Goal: Register for event/course

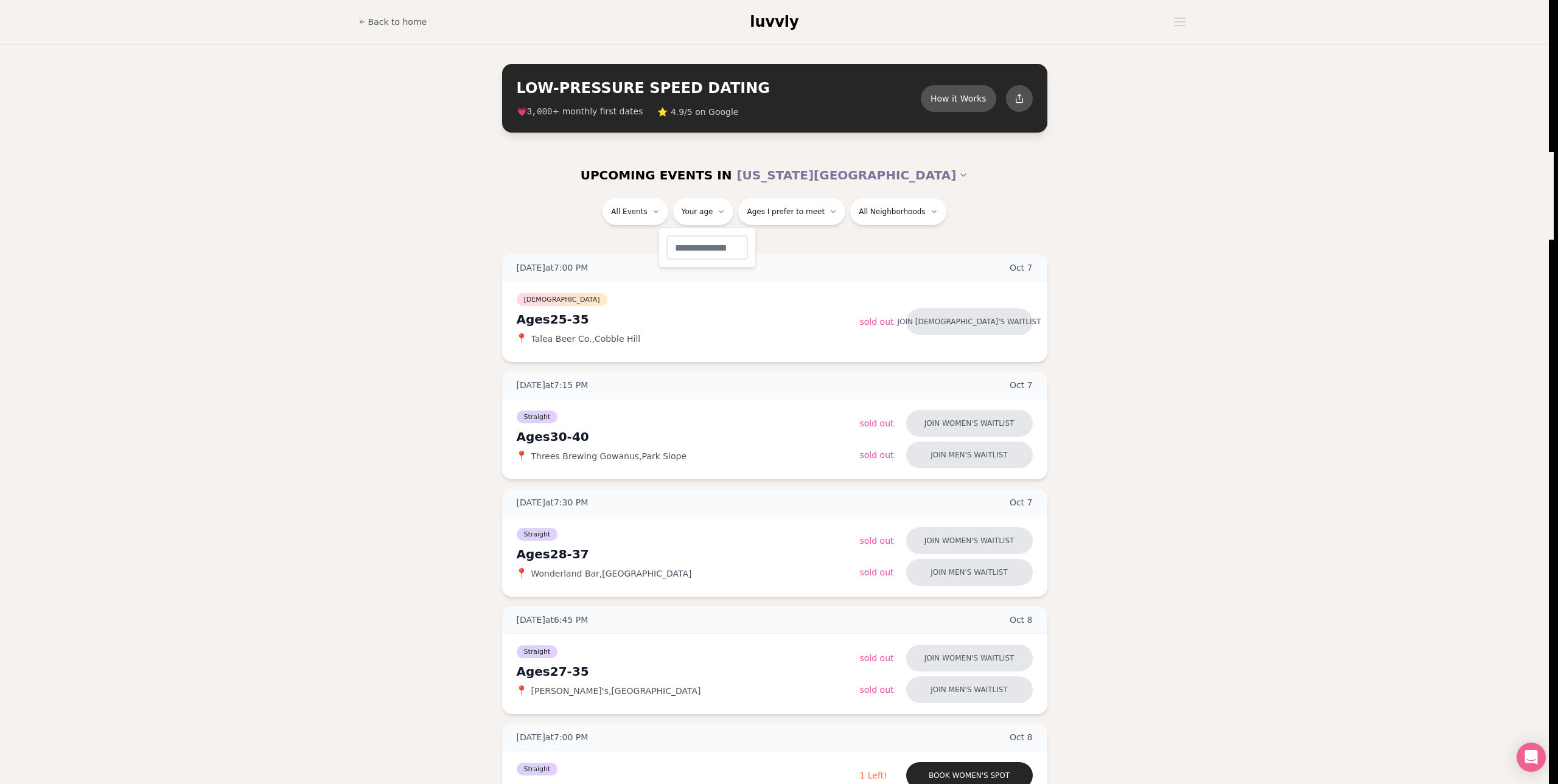
type input "**"
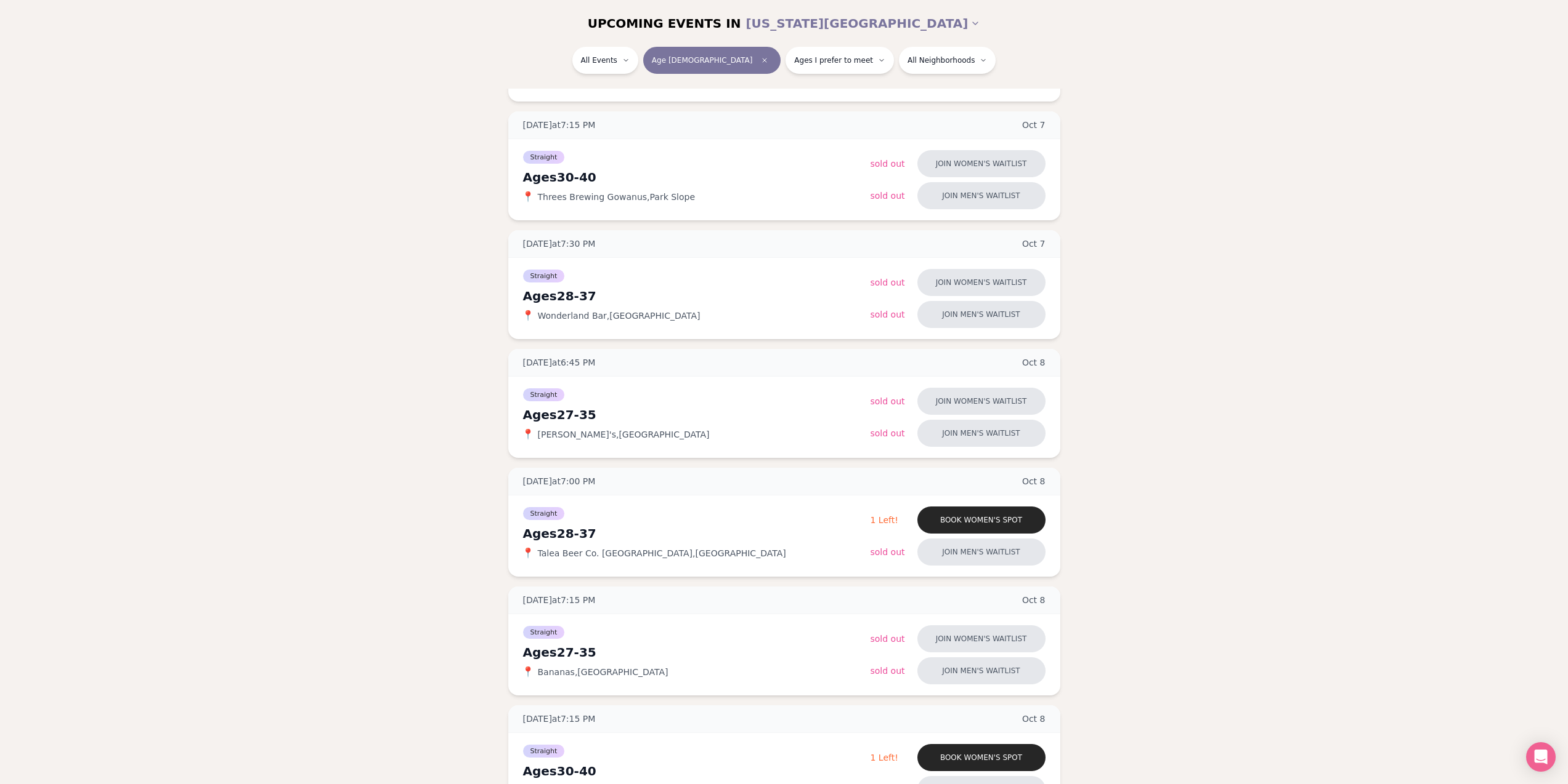
scroll to position [277, 0]
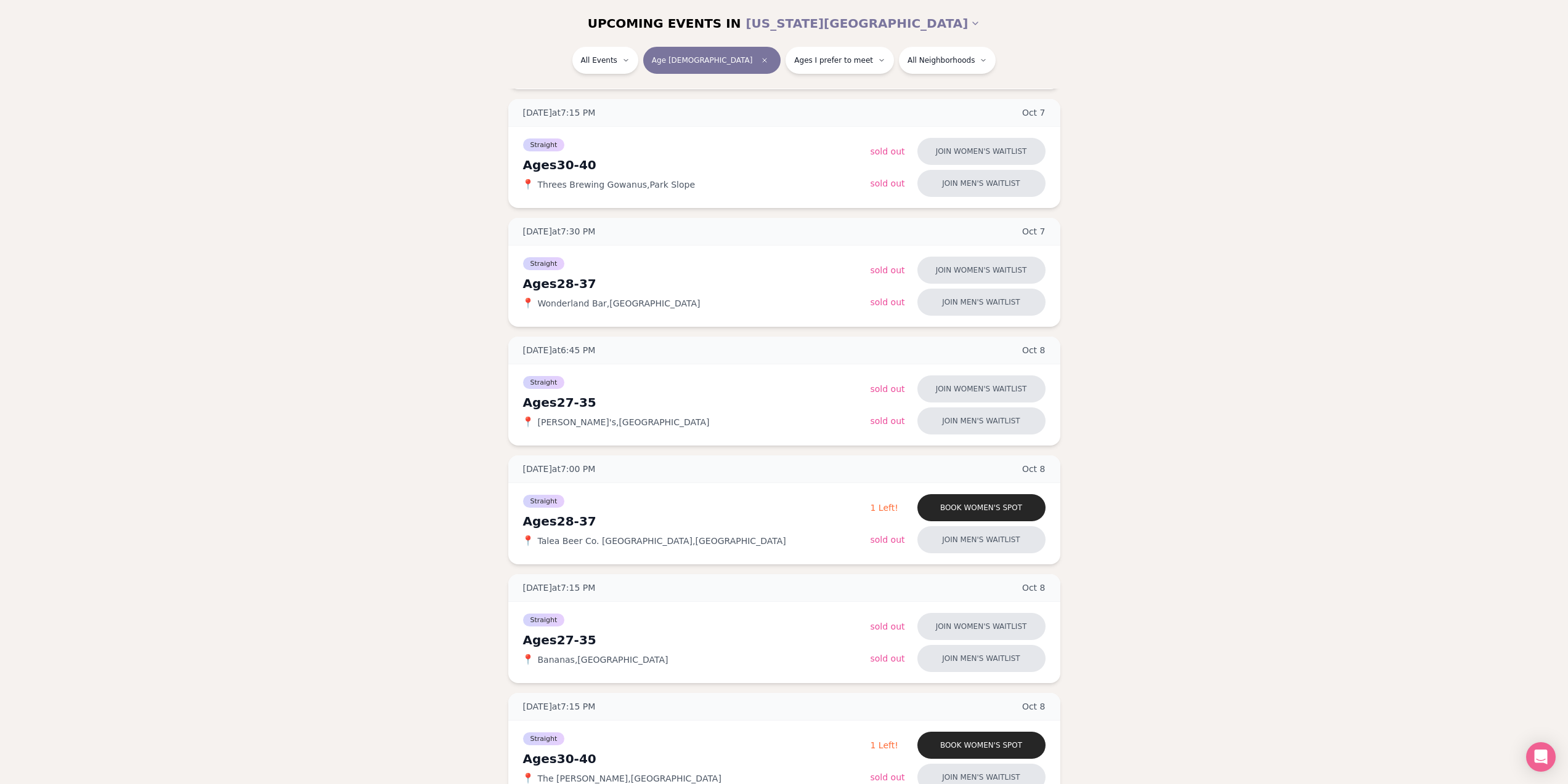
drag, startPoint x: 1281, startPoint y: 354, endPoint x: 1277, endPoint y: 382, distance: 28.3
click at [803, 50] on button "Ages I prefer to meet" at bounding box center [840, 60] width 108 height 27
click at [752, 91] on button "Younger than me" at bounding box center [752, 90] width 10 height 10
click at [750, 106] on button "Around my age" at bounding box center [752, 107] width 10 height 10
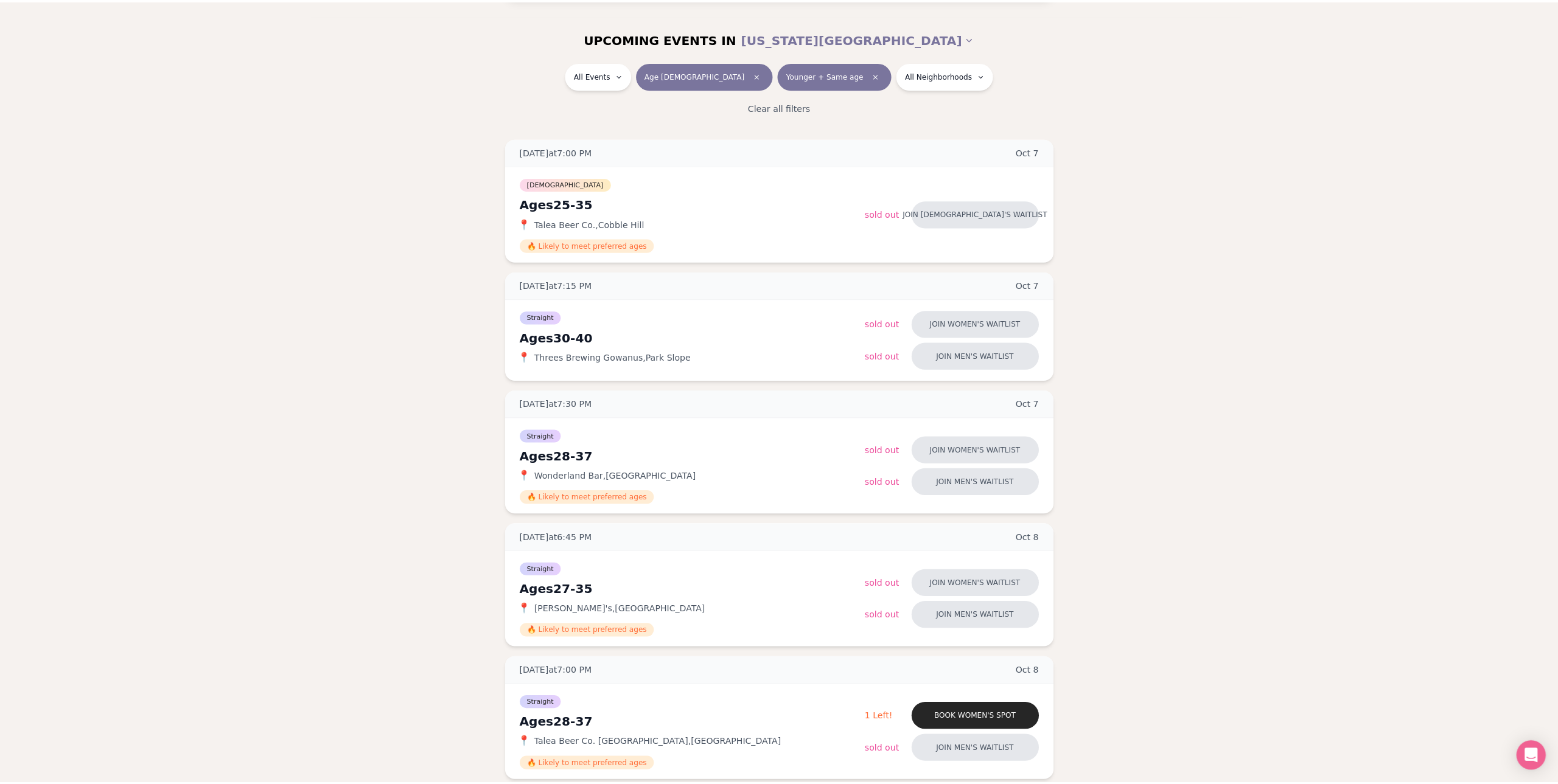
scroll to position [122, 0]
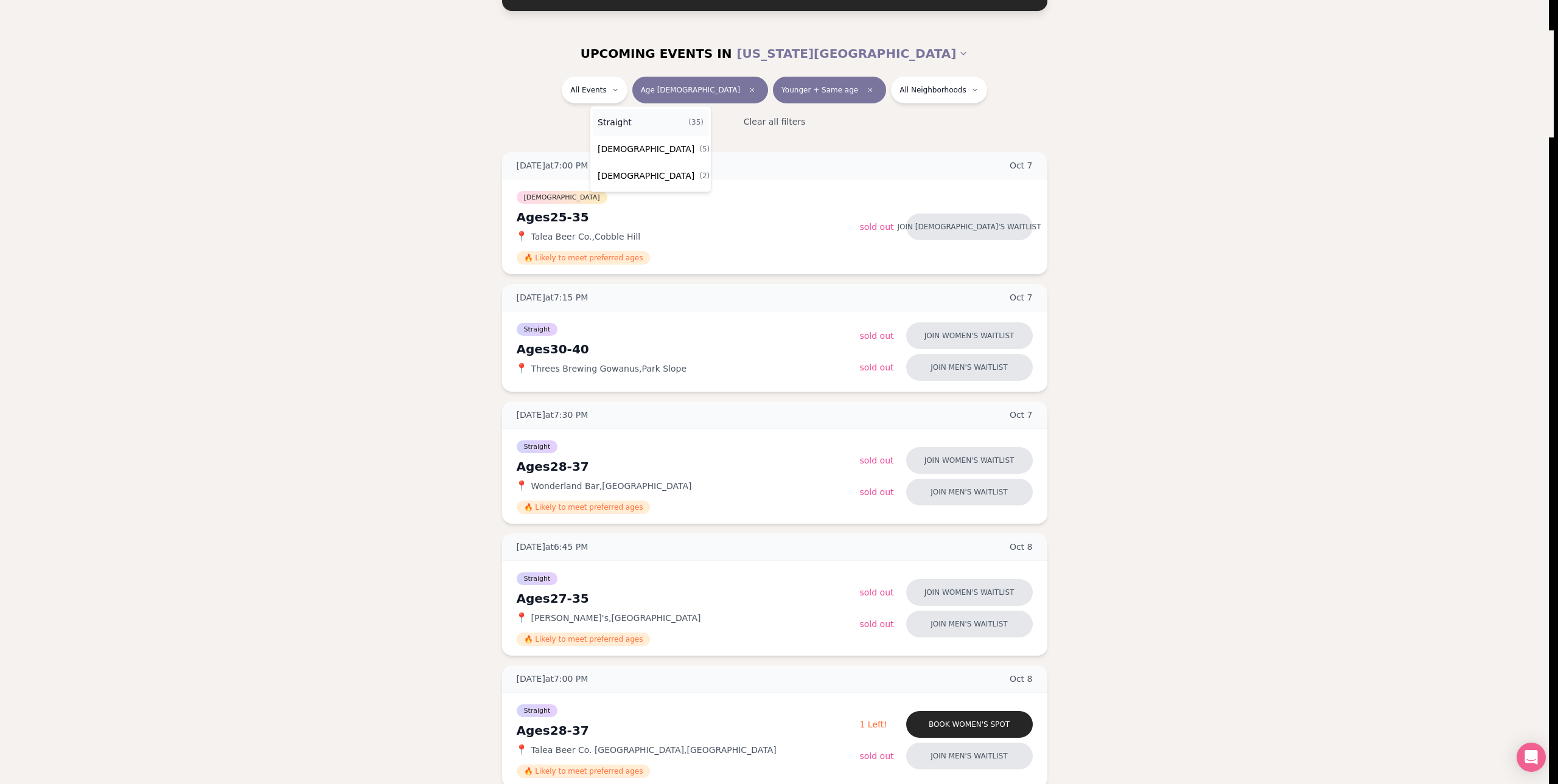
click at [650, 129] on div "Straight ( 35 )" at bounding box center [650, 122] width 115 height 27
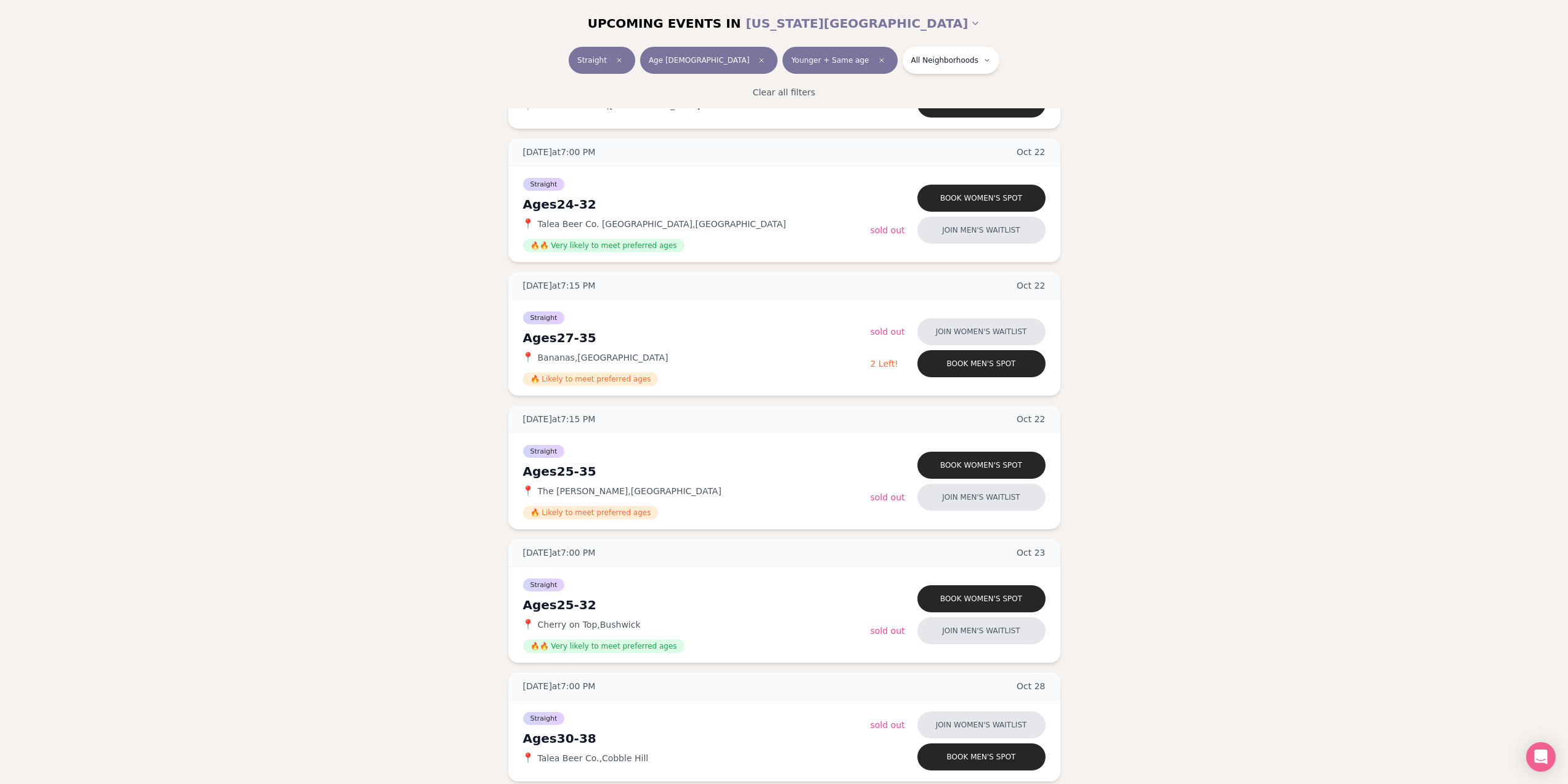
scroll to position [1785, 0]
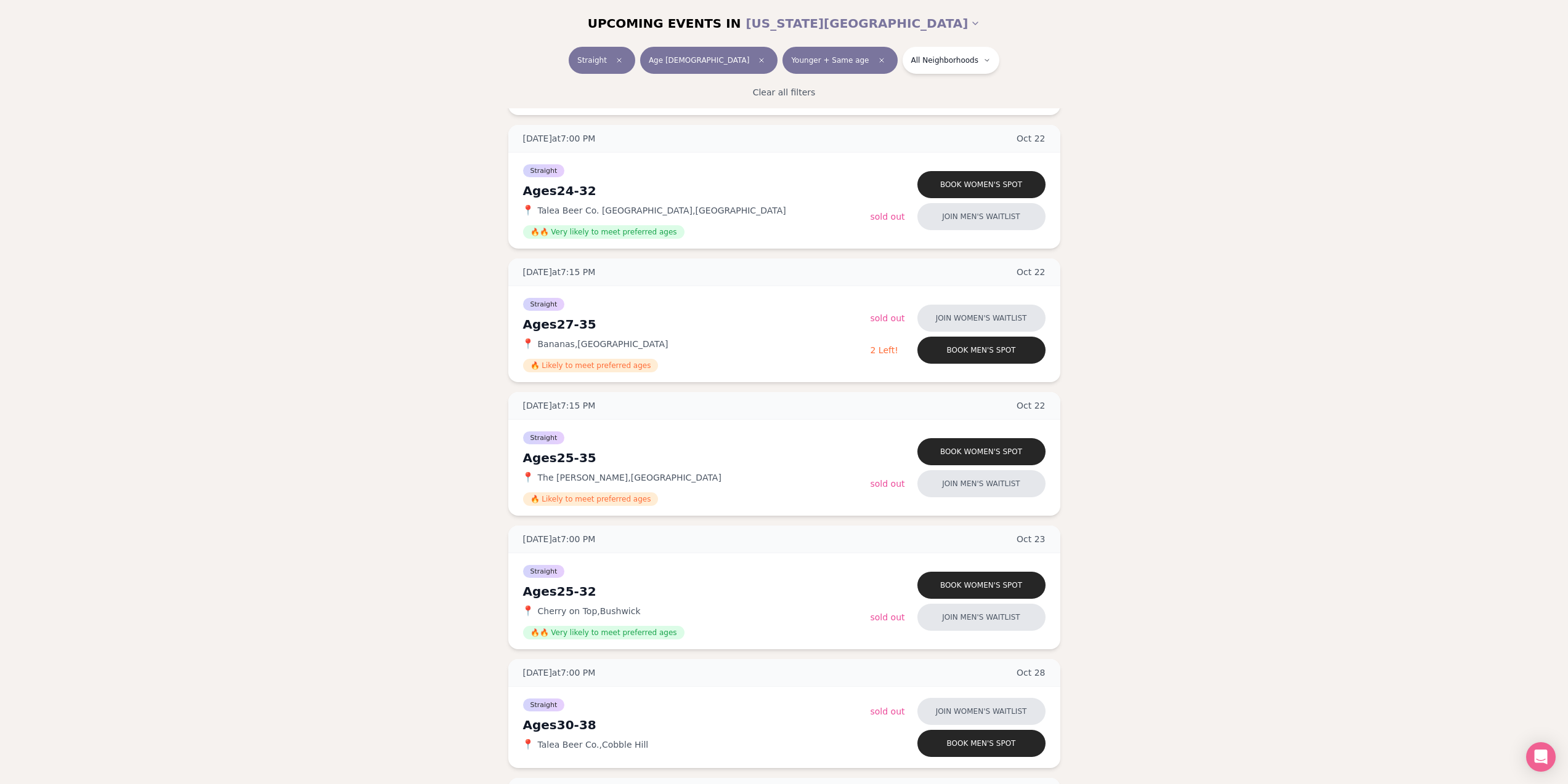
click at [1352, 434] on div "Tuesday at 7:15 PM Oct 7 Ages 30-40 Straight 📍 Threes Brewing Gowanus , Park Sl…" at bounding box center [784, 707] width 1529 height 4430
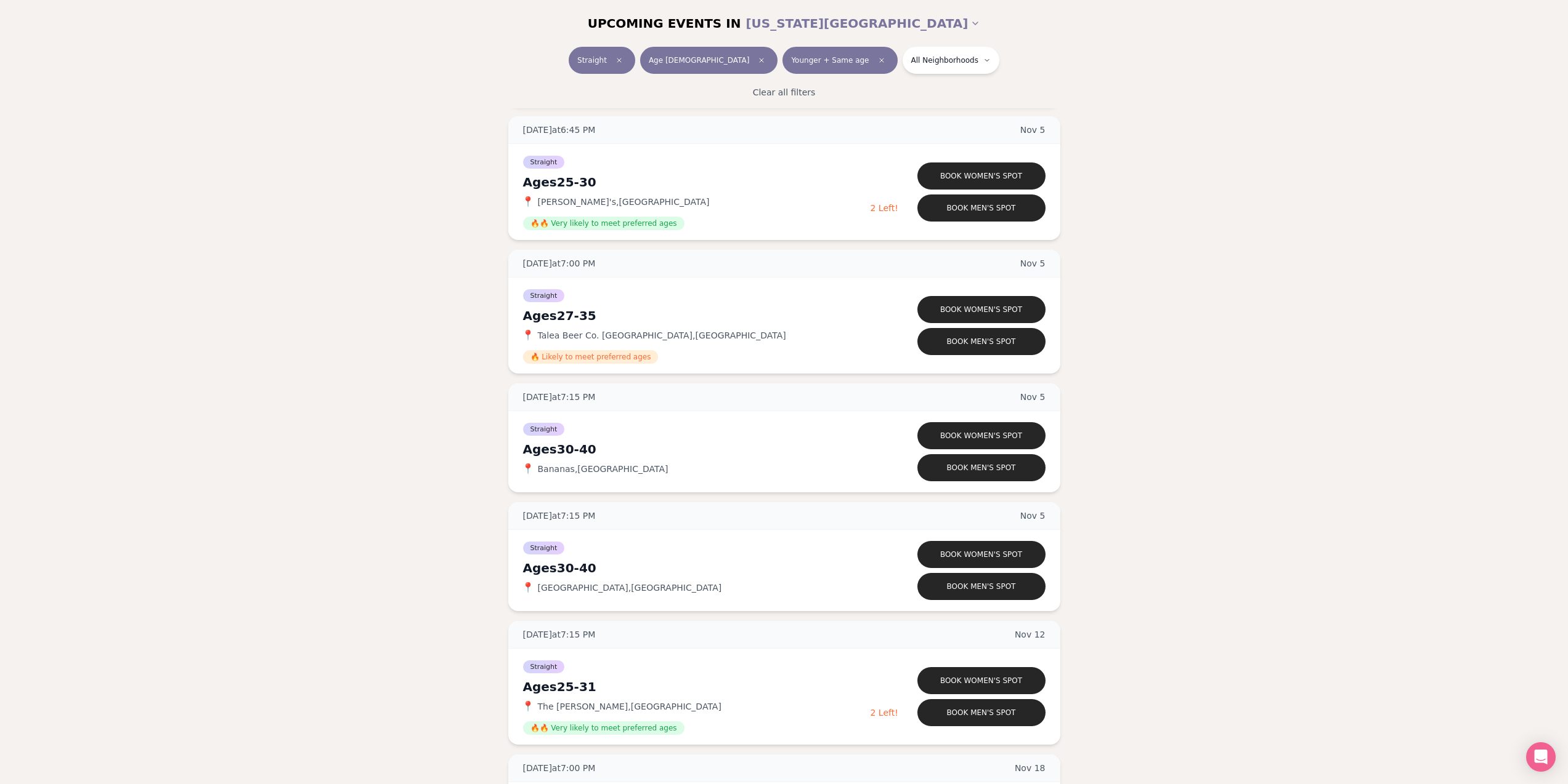
scroll to position [2951, 0]
drag, startPoint x: 1293, startPoint y: 442, endPoint x: 1298, endPoint y: 429, distance: 13.9
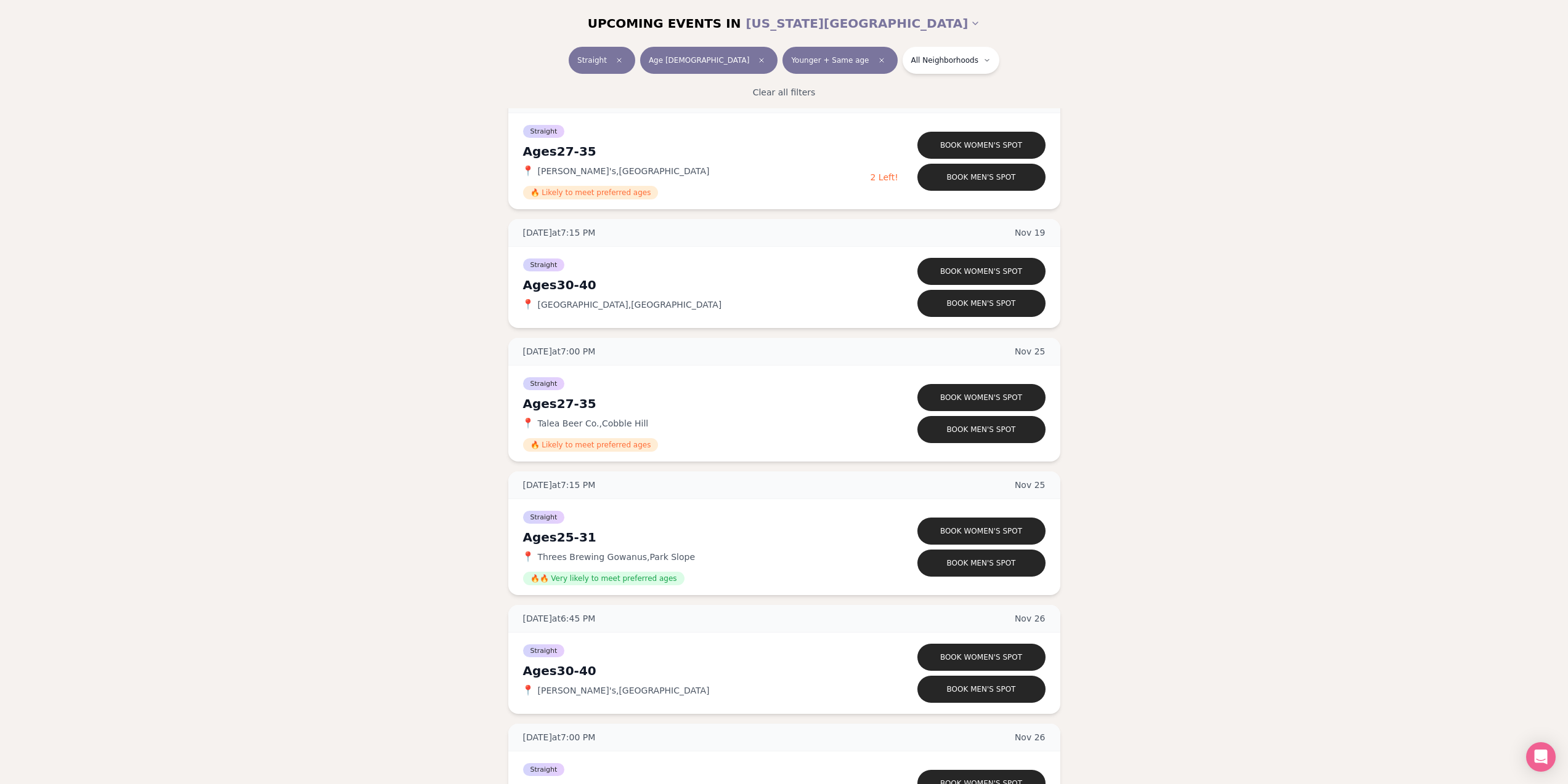
scroll to position [3937, 0]
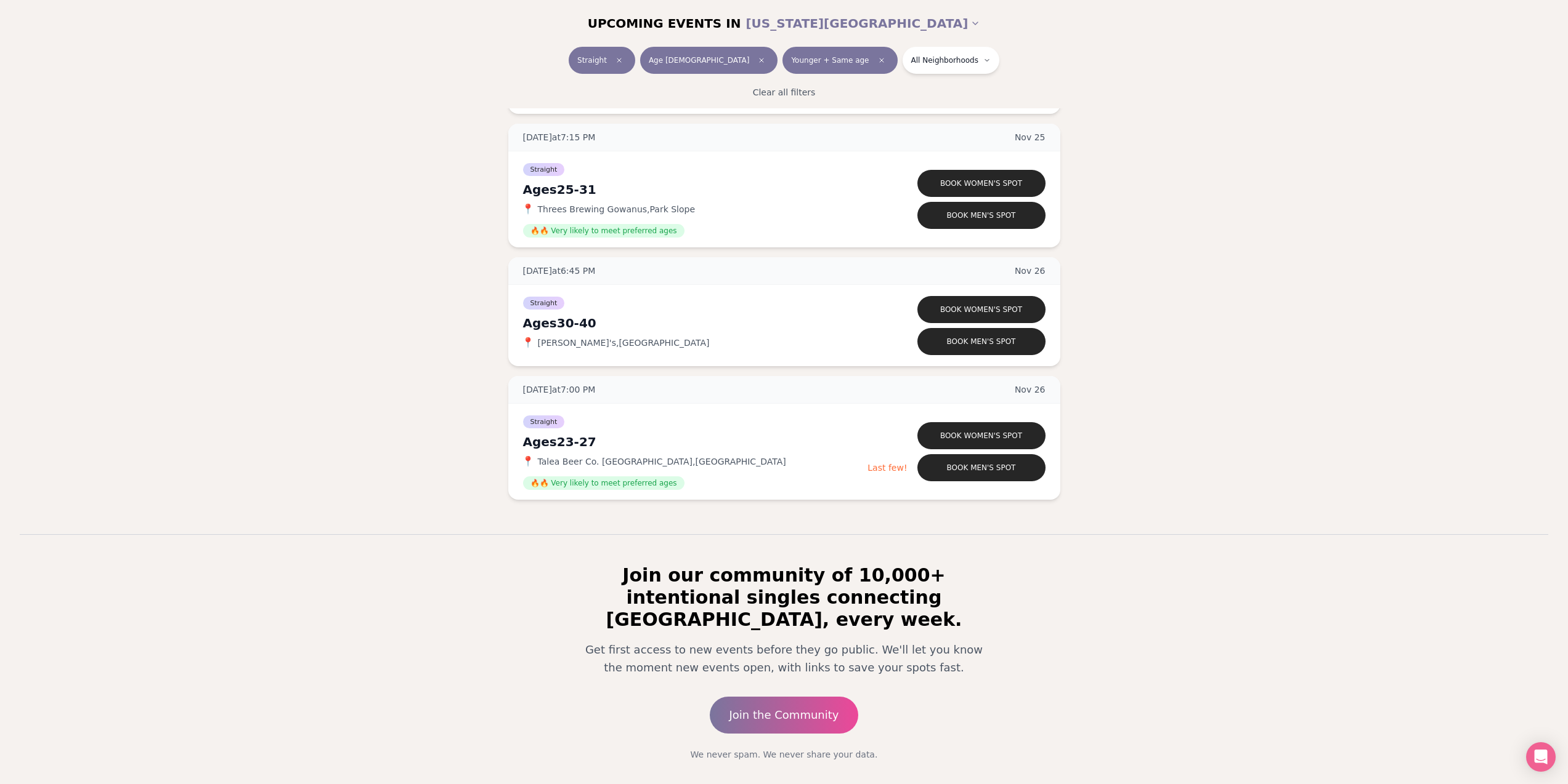
drag, startPoint x: 1344, startPoint y: 417, endPoint x: 1353, endPoint y: 431, distance: 16.6
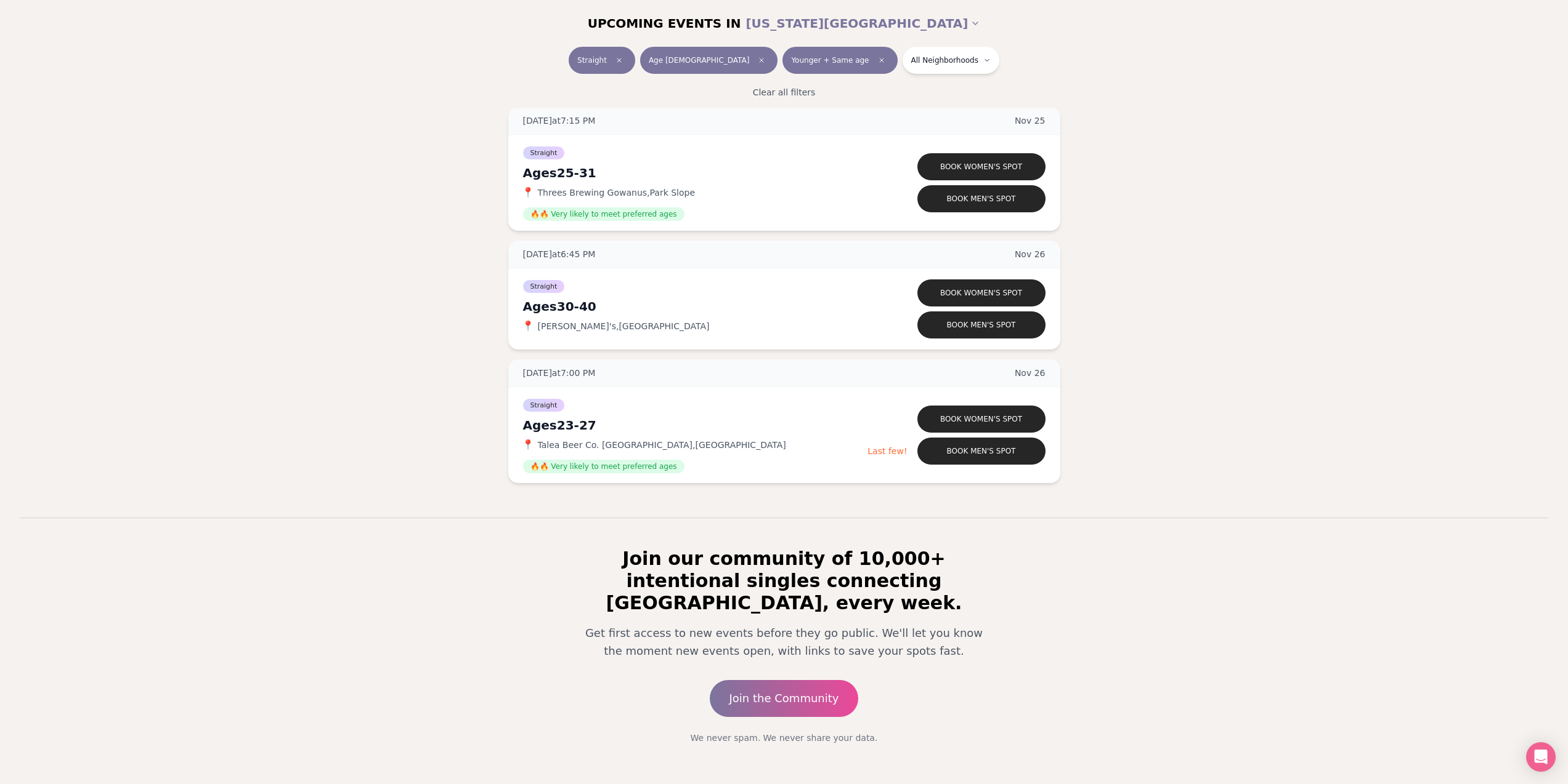
drag, startPoint x: 1354, startPoint y: 429, endPoint x: 1354, endPoint y: 448, distance: 19.0
drag, startPoint x: 1325, startPoint y: 352, endPoint x: 1319, endPoint y: 359, distance: 9.2
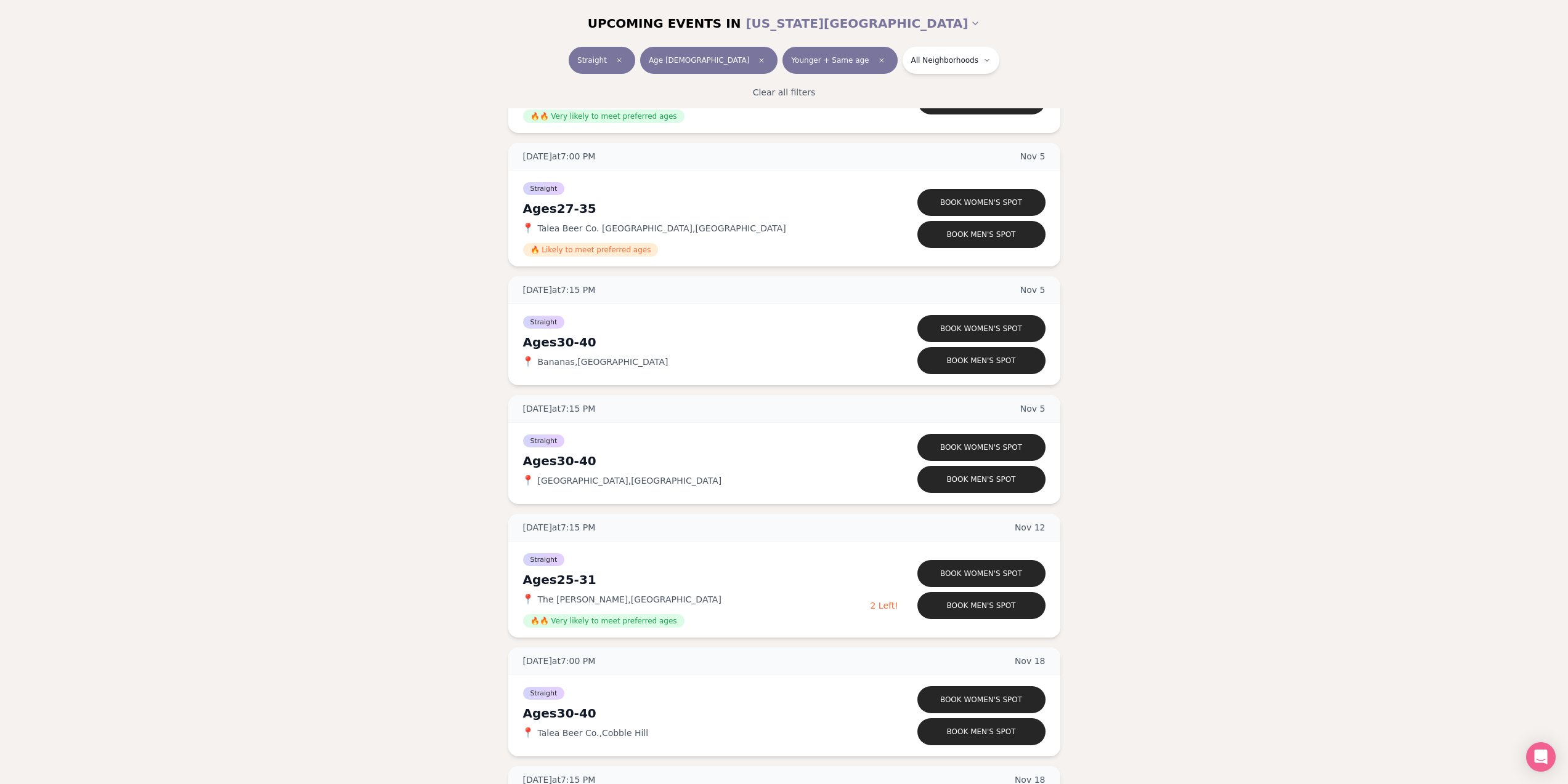
scroll to position [3055, 0]
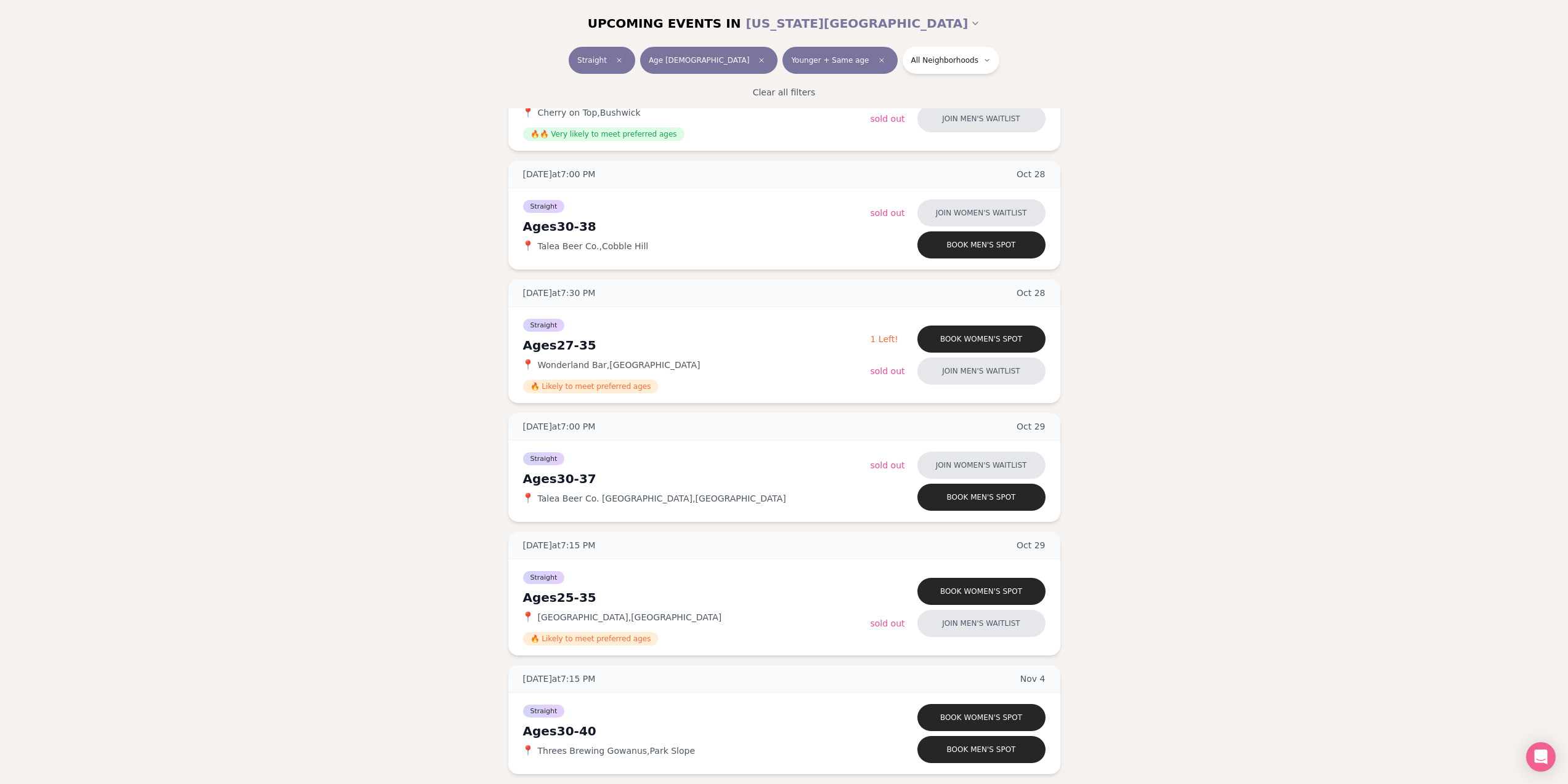
drag, startPoint x: 1235, startPoint y: 543, endPoint x: 1240, endPoint y: 521, distance: 22.6
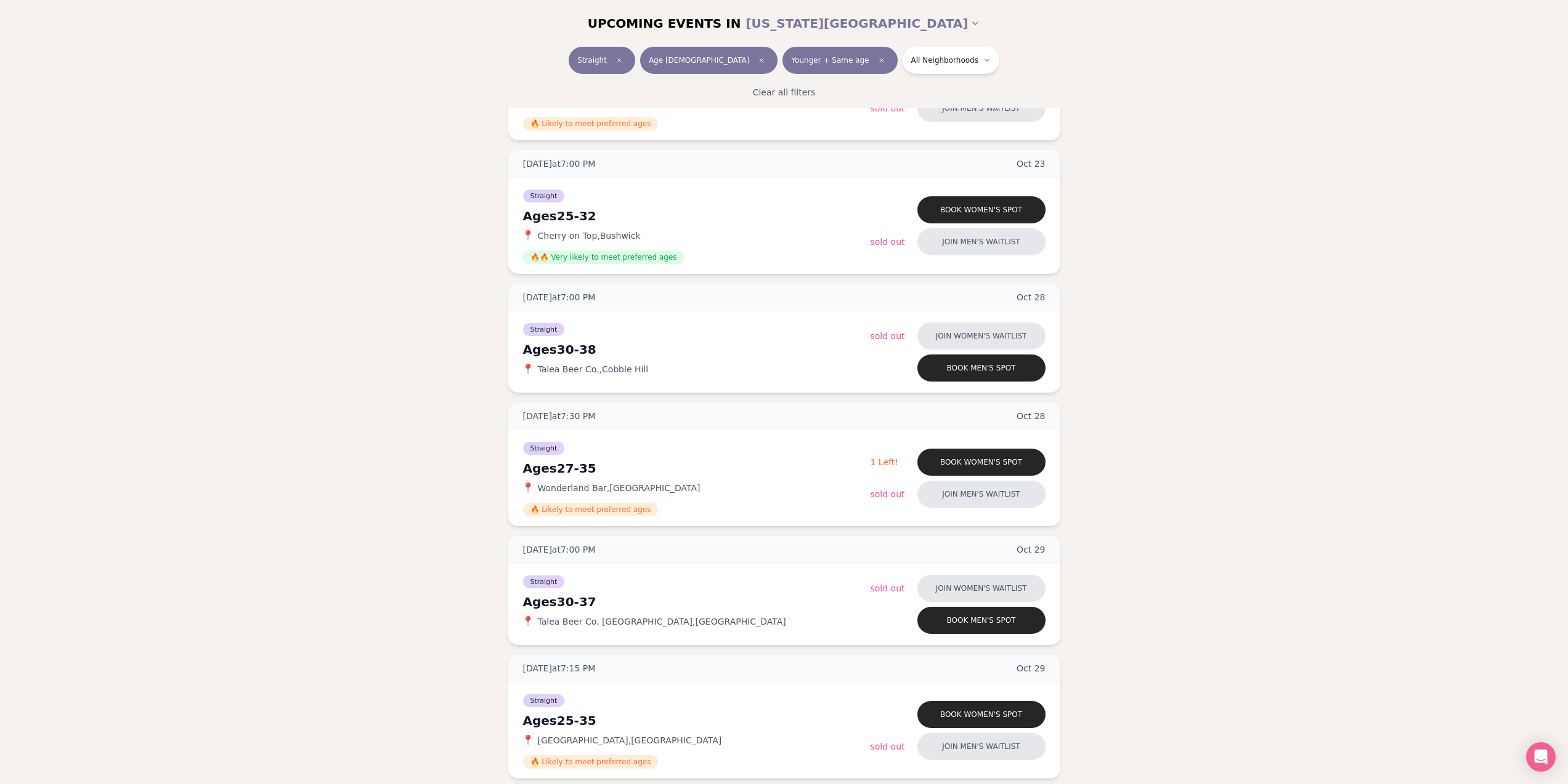
scroll to position [2167, 0]
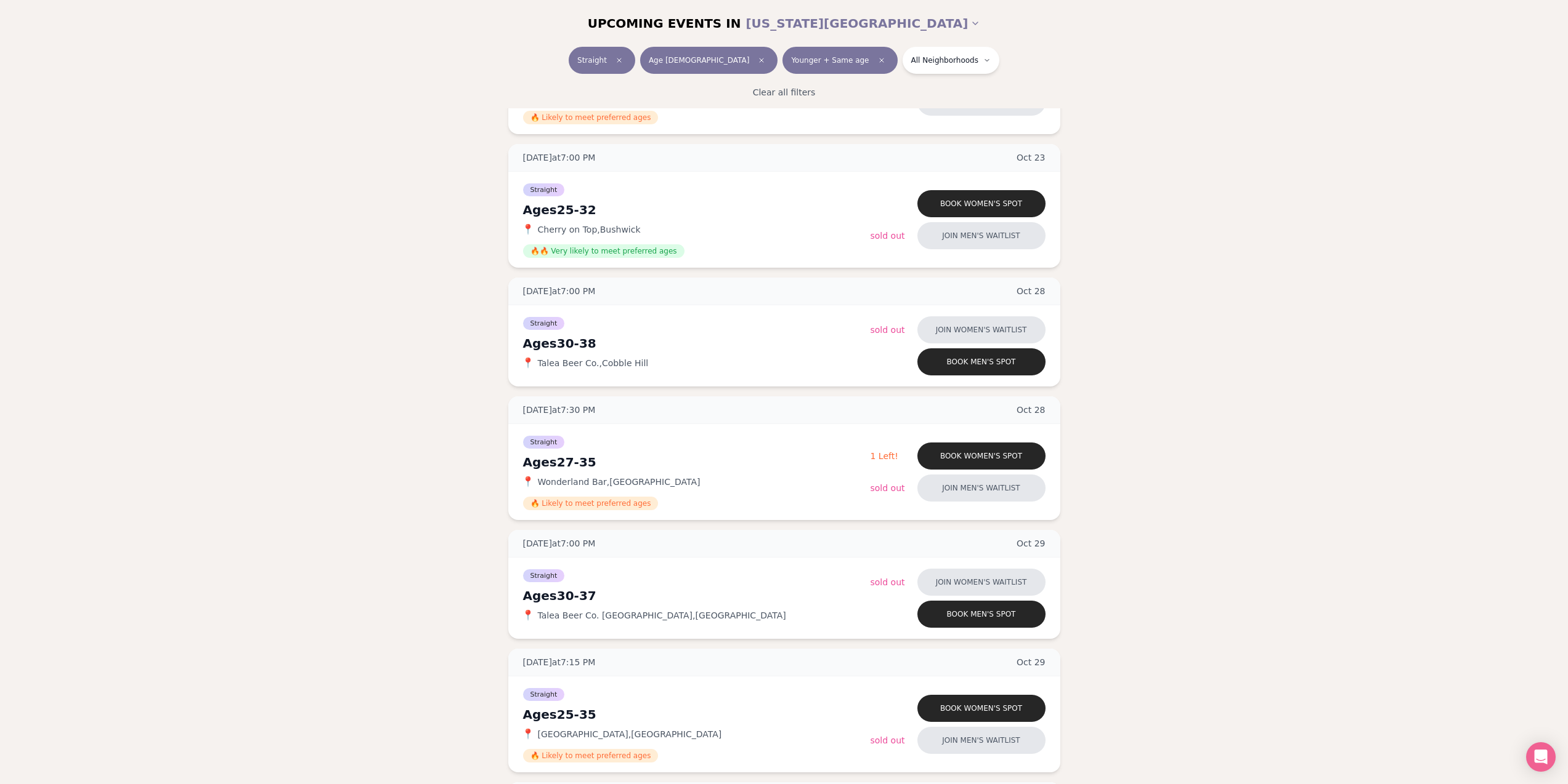
drag, startPoint x: 1241, startPoint y: 552, endPoint x: 1235, endPoint y: 563, distance: 12.5
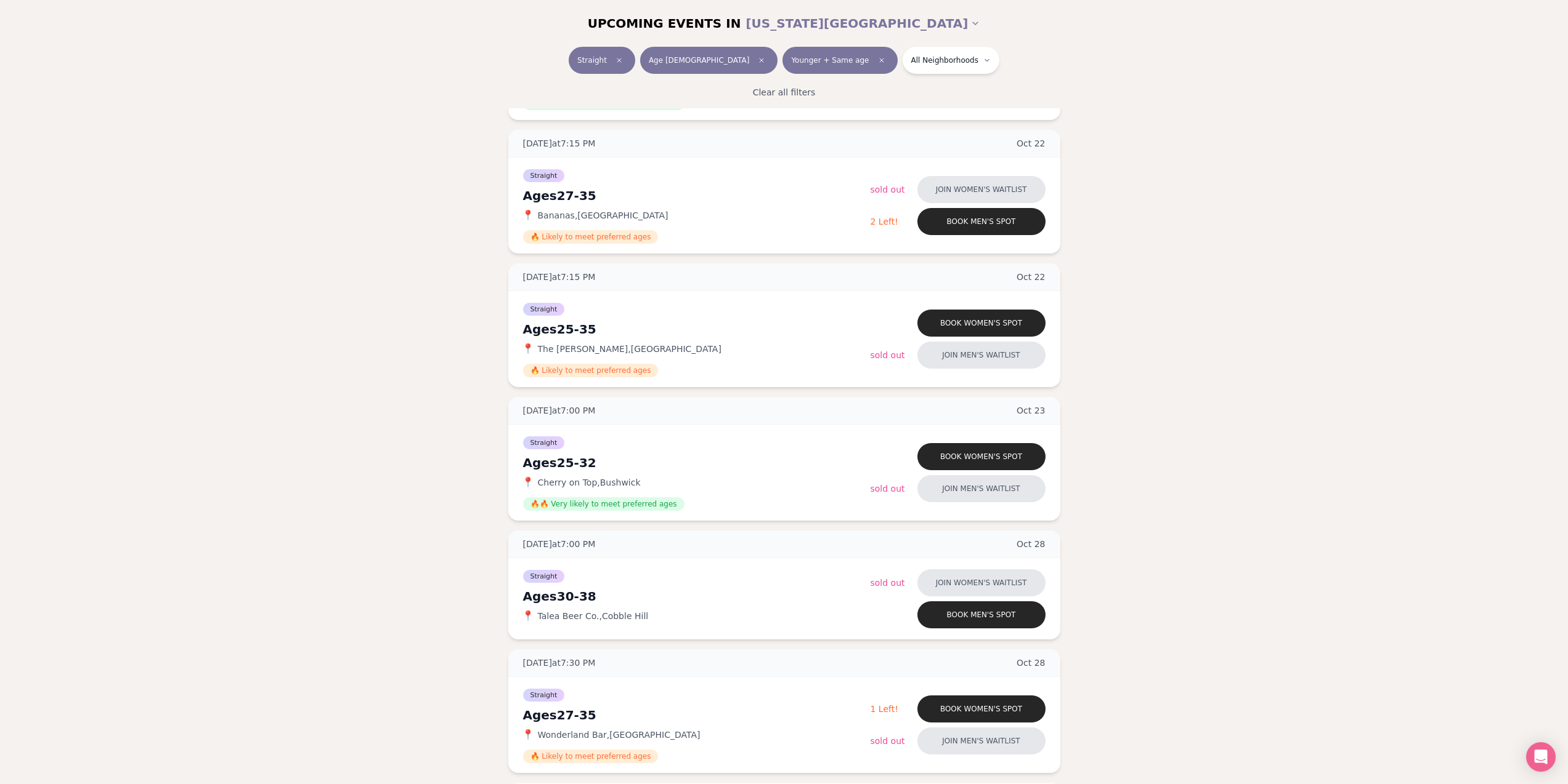
scroll to position [1914, 0]
drag, startPoint x: 1303, startPoint y: 531, endPoint x: 1300, endPoint y: 515, distance: 16.3
click at [262, 331] on div "Tuesday at 7:15 PM Oct 7 Ages 30-40 Straight 📍 Threes Brewing Gowanus , Park Sl…" at bounding box center [784, 578] width 1529 height 4430
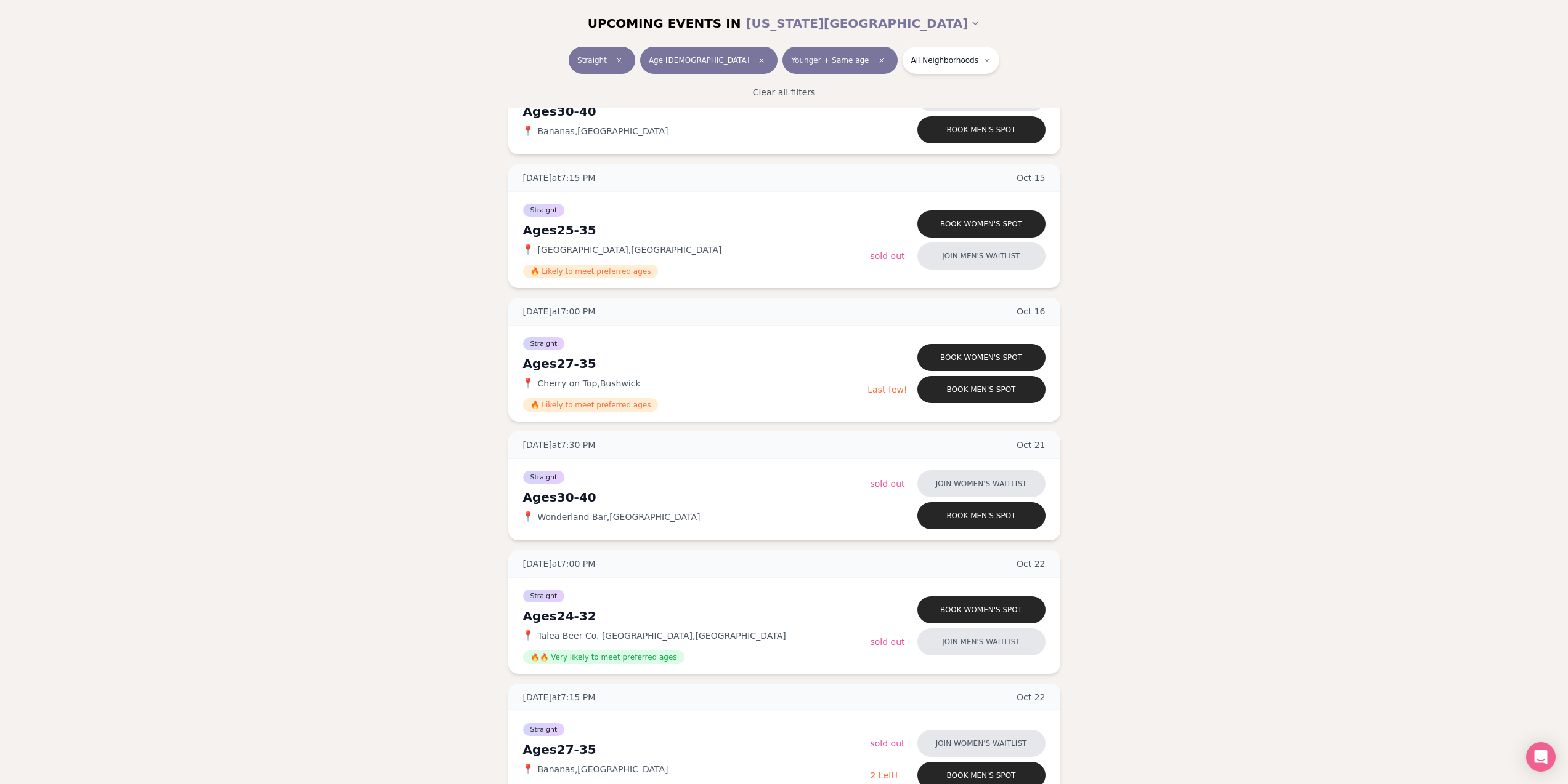
scroll to position [1359, 0]
click at [978, 644] on button "Join men's waitlist" at bounding box center [980, 642] width 128 height 27
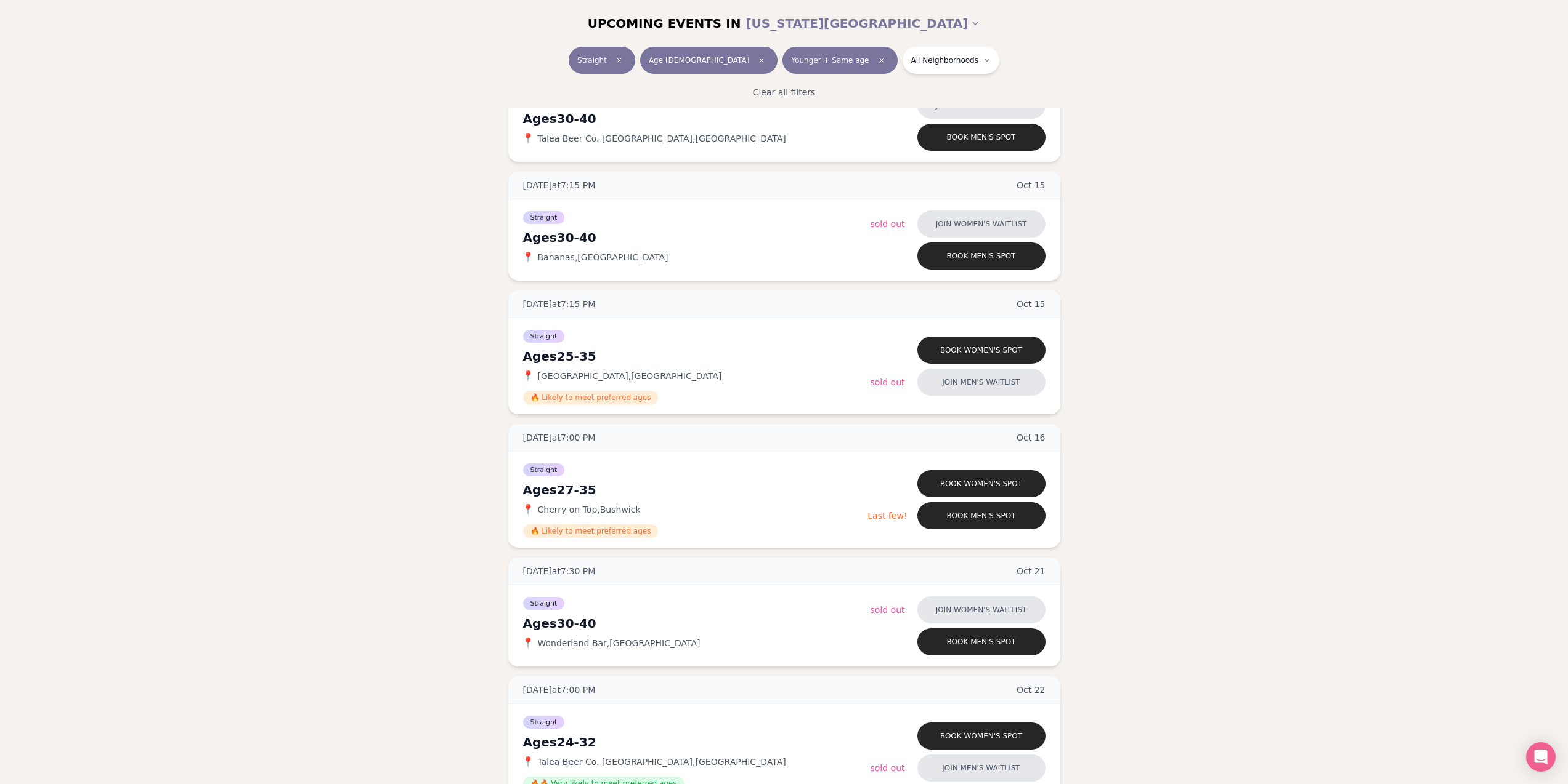
scroll to position [1231, 0]
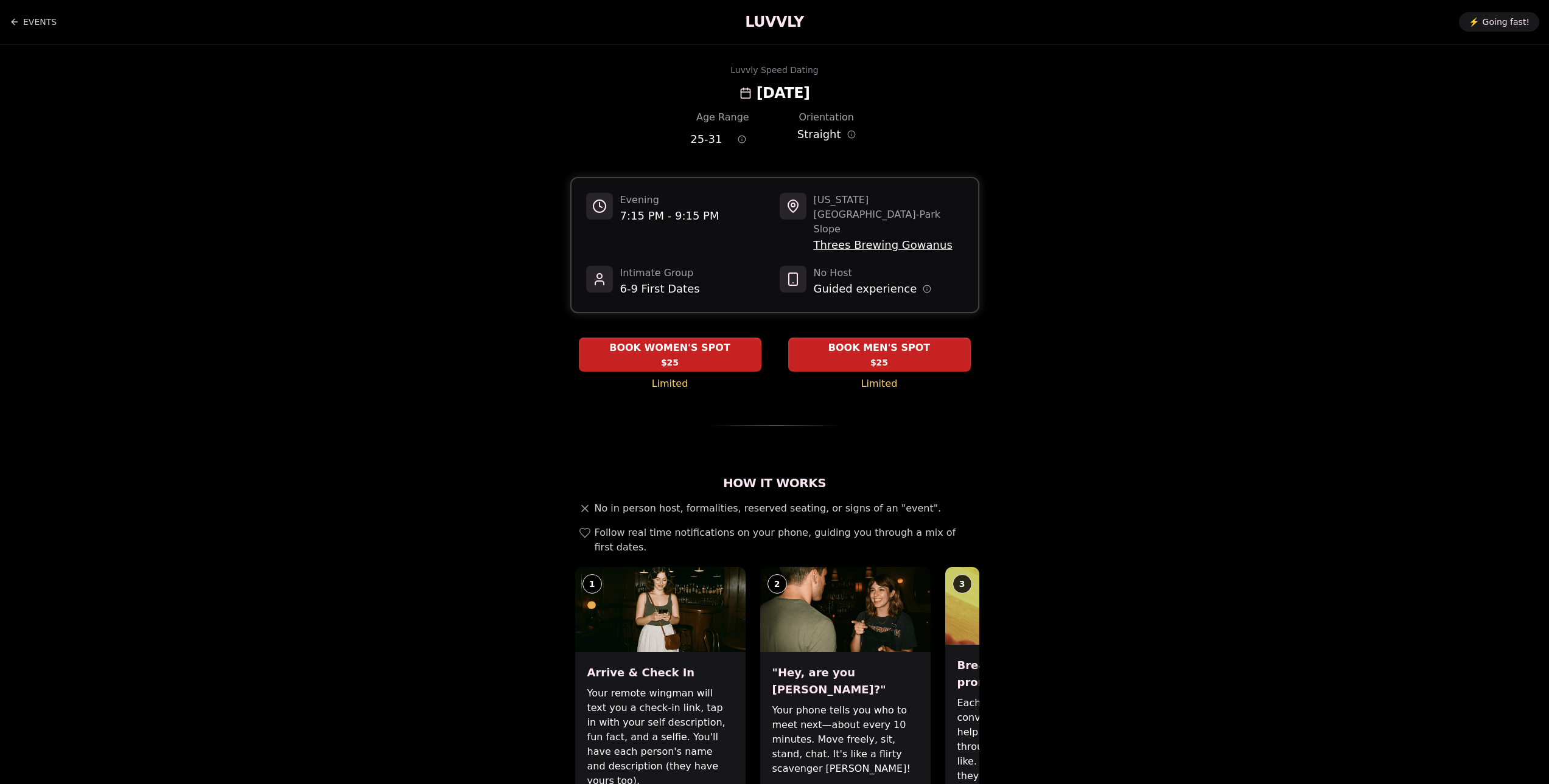
click at [861, 347] on span "JOIN MEN'S WAITLIST" at bounding box center [879, 355] width 123 height 15
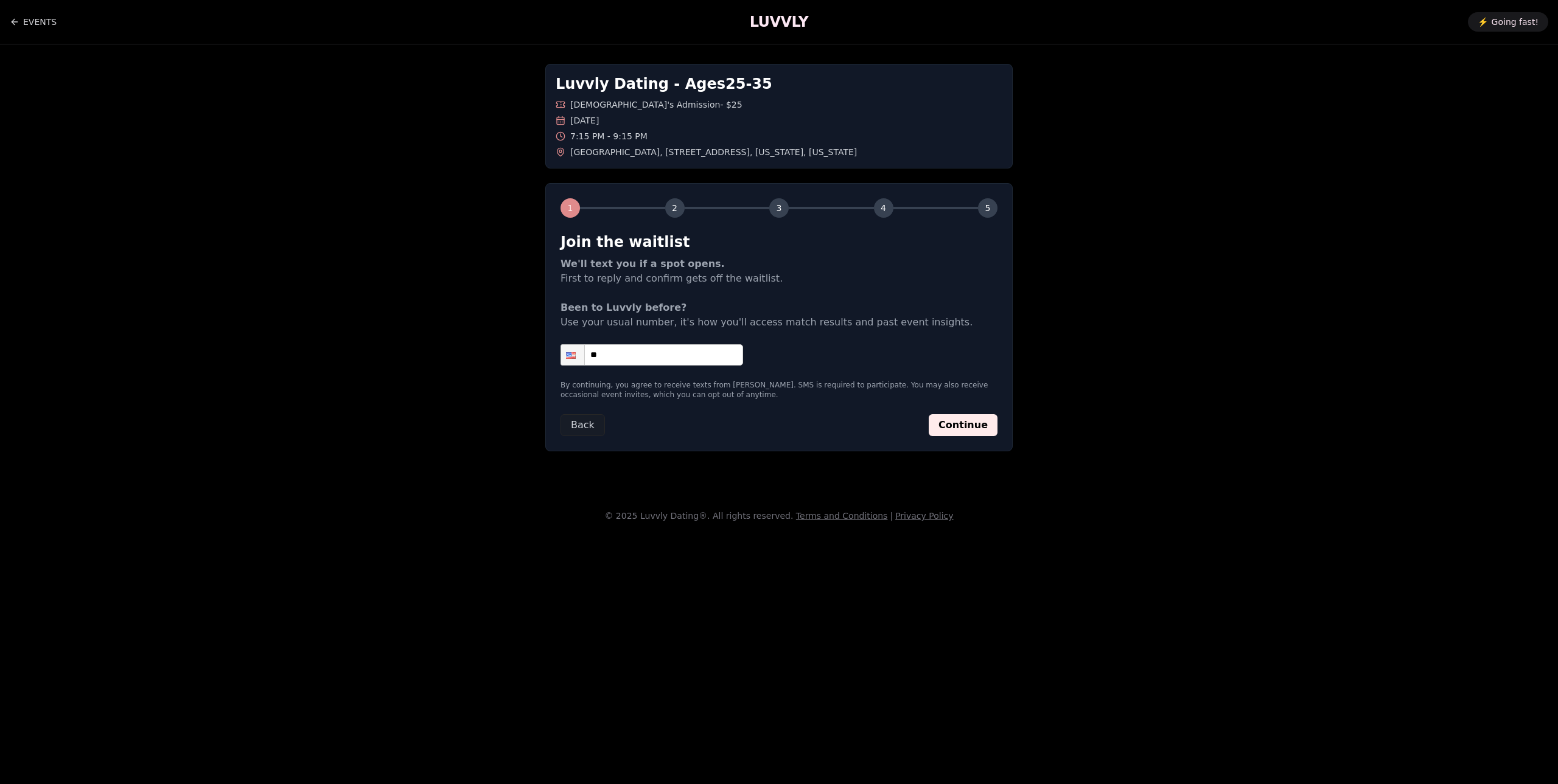
click at [698, 346] on input "**" at bounding box center [651, 355] width 182 height 21
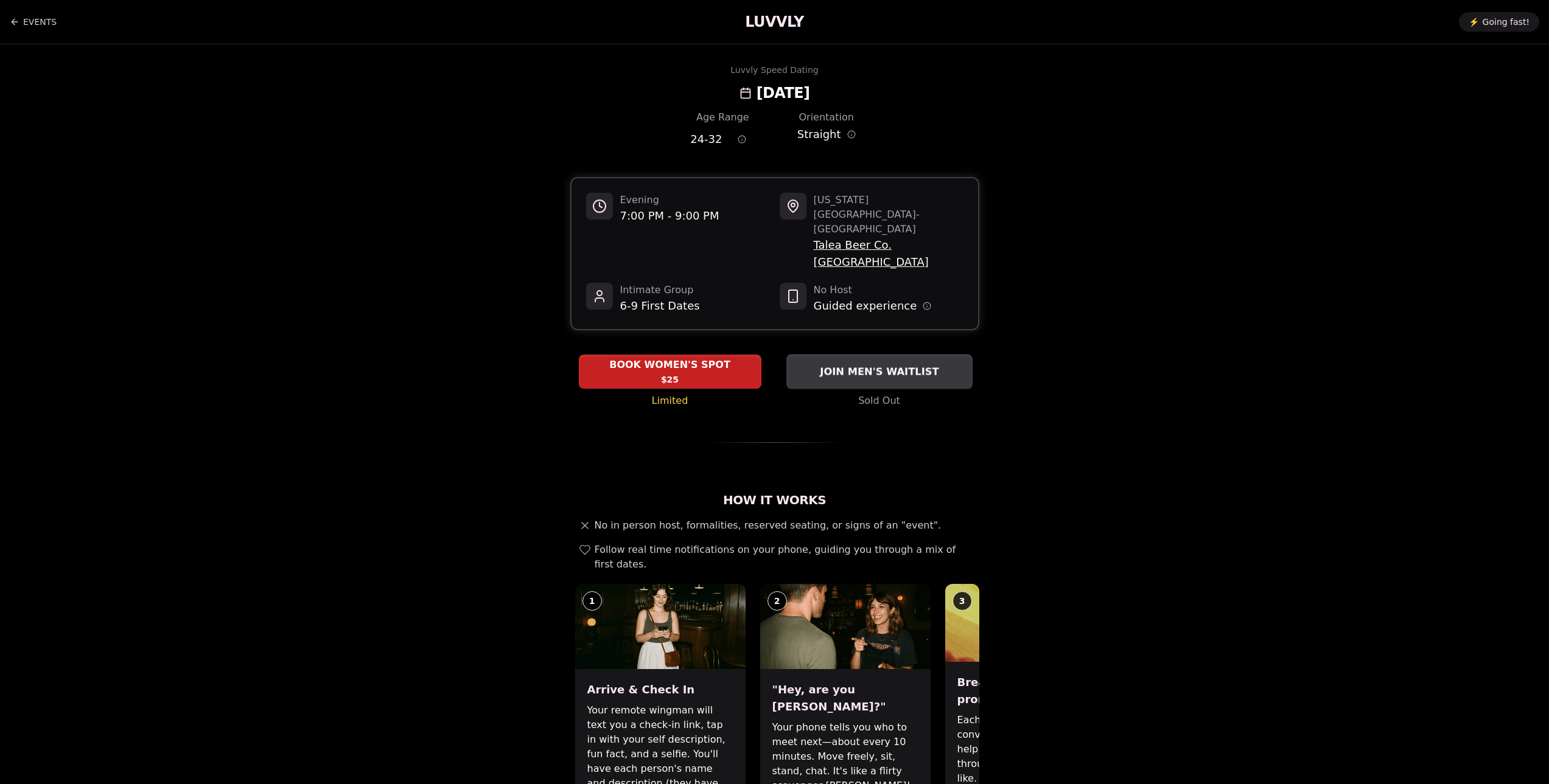
click at [862, 365] on span "JOIN MEN'S WAITLIST" at bounding box center [879, 372] width 123 height 15
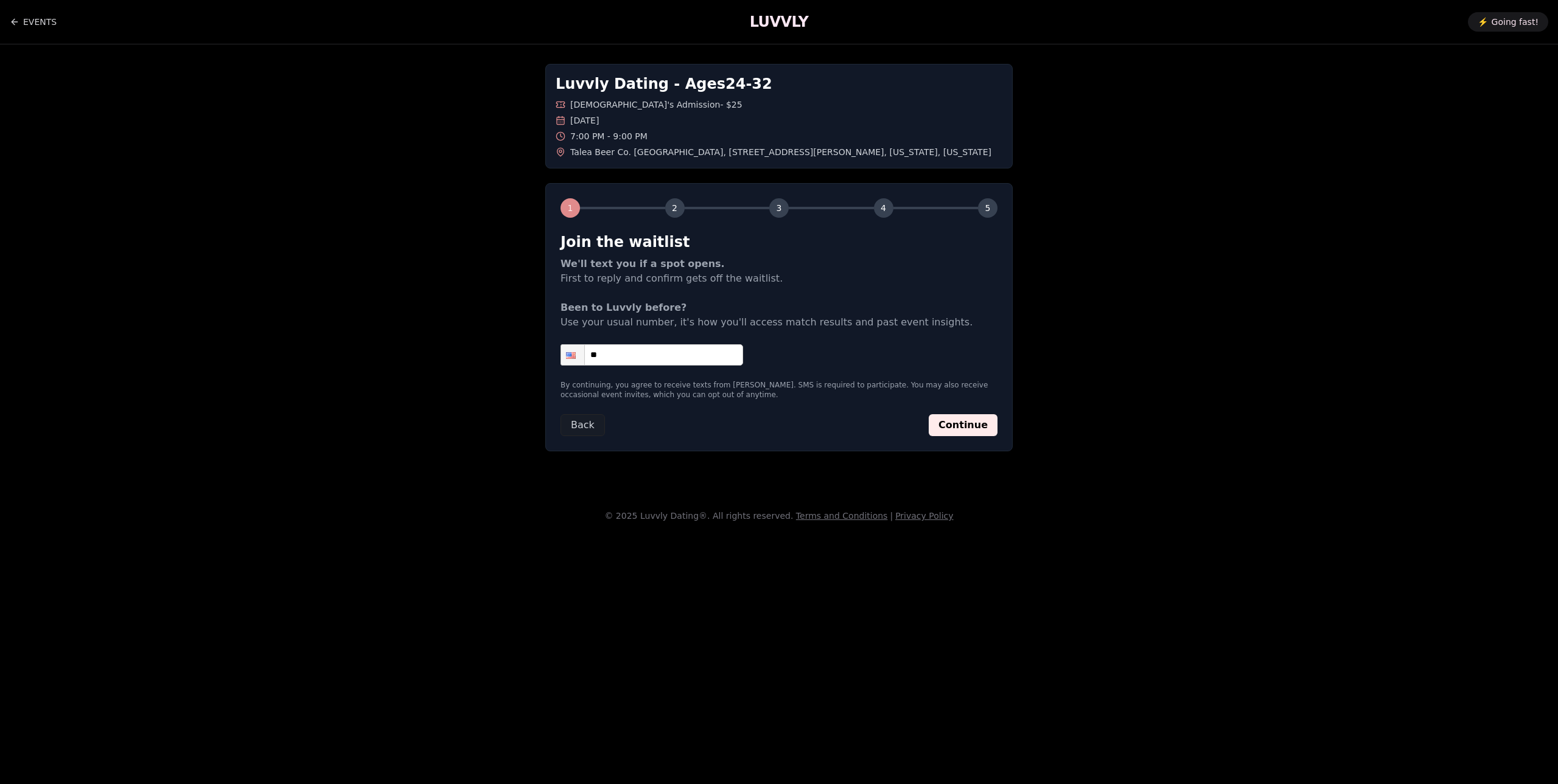
click at [666, 356] on input "**" at bounding box center [651, 355] width 182 height 21
click at [674, 357] on input "**" at bounding box center [651, 355] width 182 height 21
type input "**********"
click at [988, 418] on button "Continue" at bounding box center [963, 426] width 69 height 22
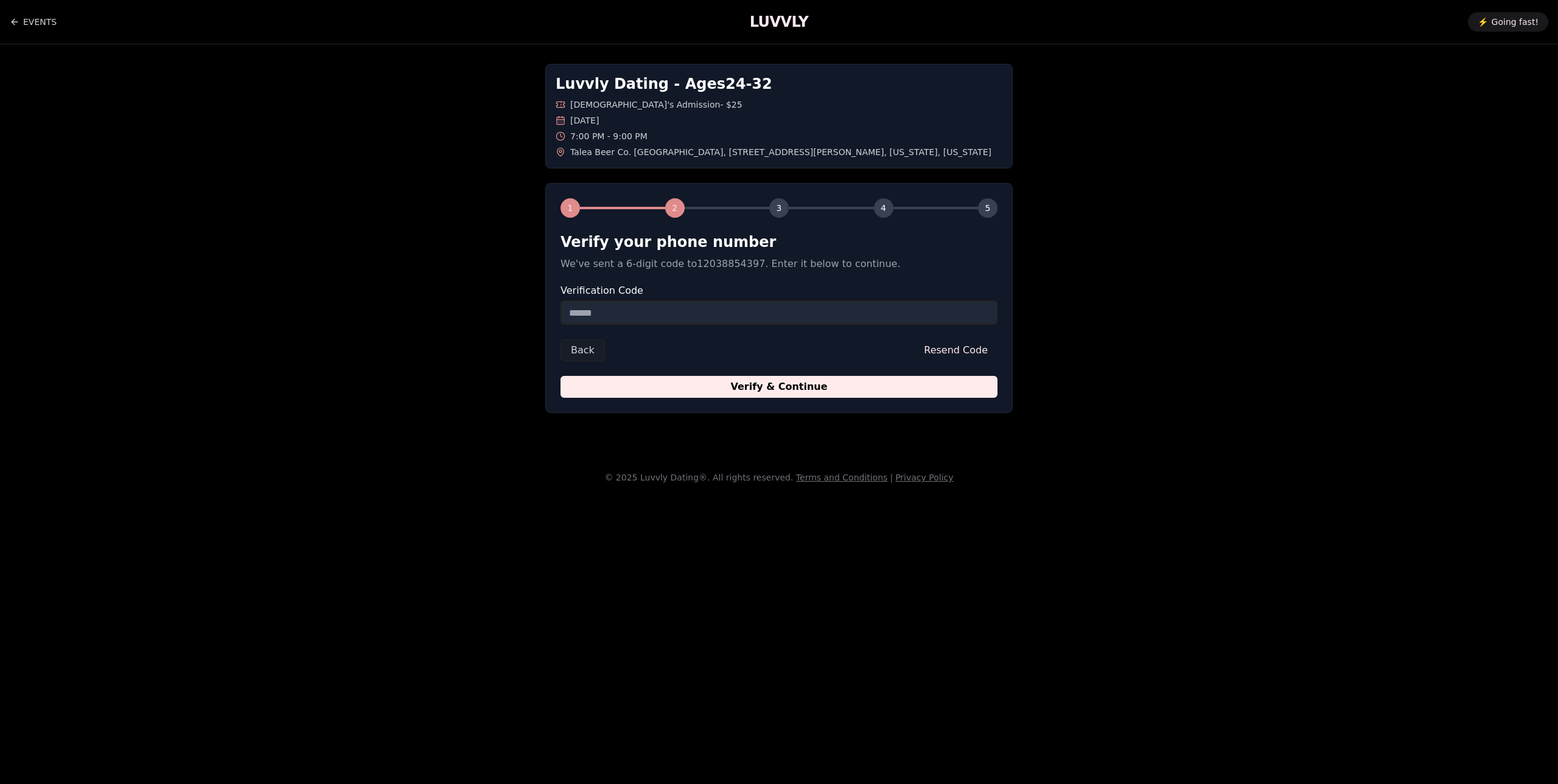
click at [859, 319] on input "Verification Code" at bounding box center [779, 312] width 437 height 24
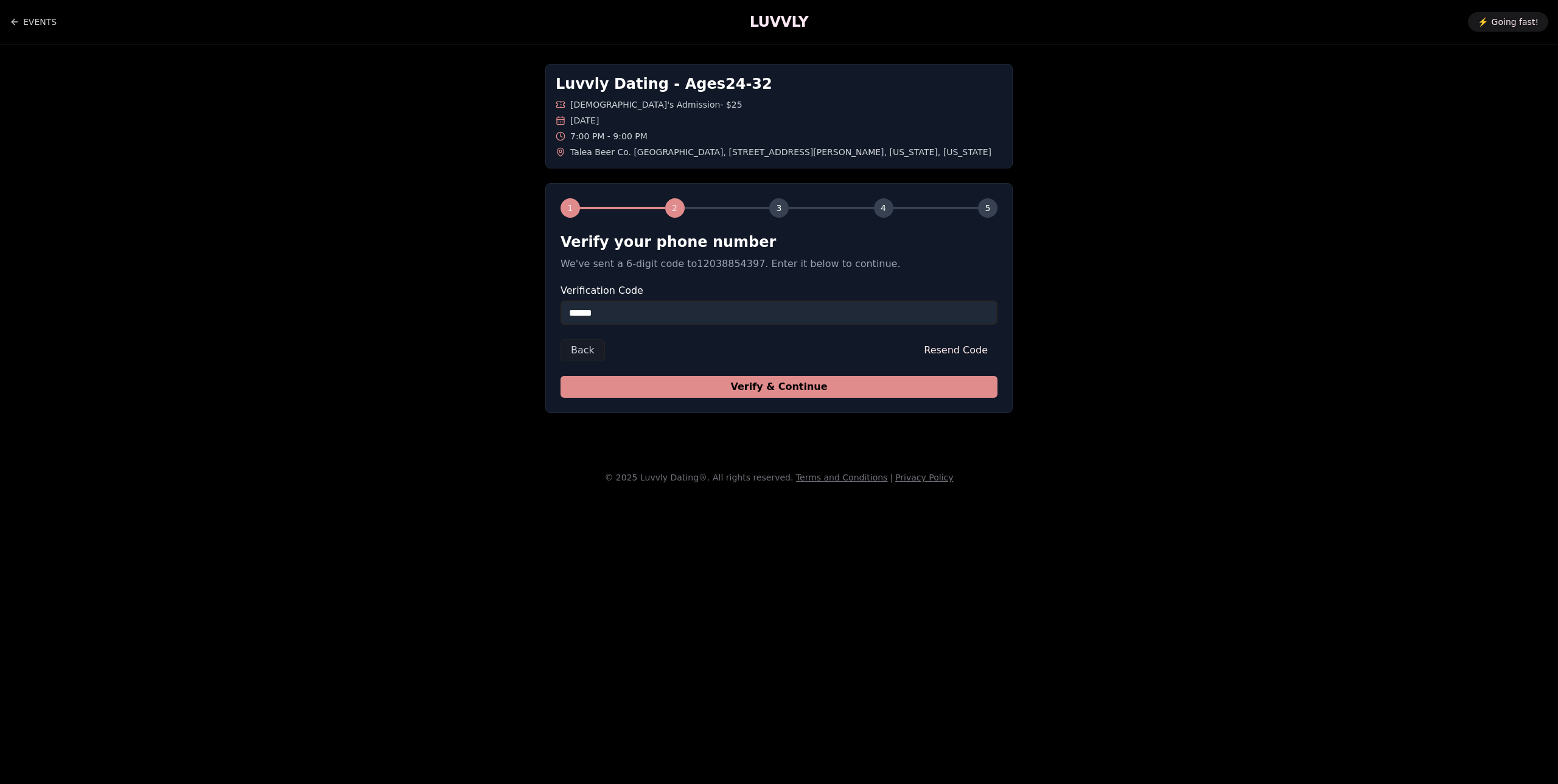
type input "******"
click at [786, 382] on button "Verify & Continue" at bounding box center [779, 387] width 437 height 22
